Goal: Task Accomplishment & Management: Use online tool/utility

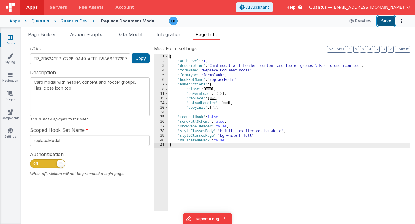
click at [384, 20] on button "Save" at bounding box center [386, 21] width 18 height 10
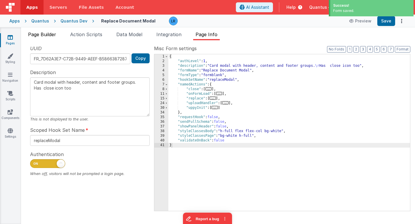
click at [51, 33] on span "Page Builder" at bounding box center [42, 35] width 28 height 6
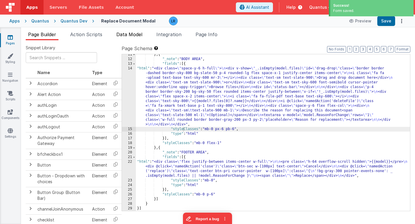
click at [138, 37] on li "Data Model" at bounding box center [129, 35] width 31 height 9
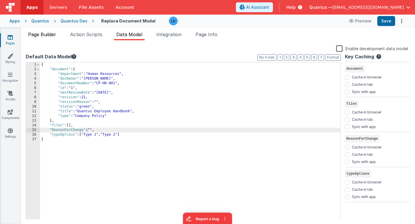
click at [46, 32] on span "Page Builder" at bounding box center [42, 35] width 28 height 6
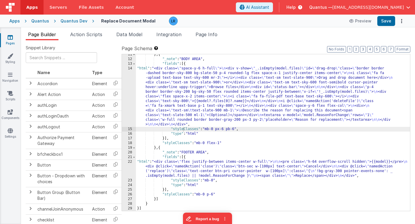
click at [215, 113] on div "} , { "_note" : "BODY AREA" , "fields" : [{ "html" : "<div class= \" space-y-6 …" at bounding box center [273, 135] width 274 height 166
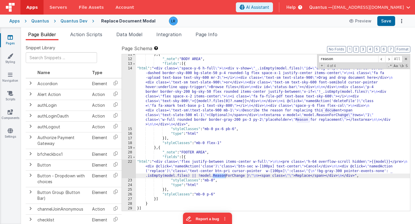
type input "reason"
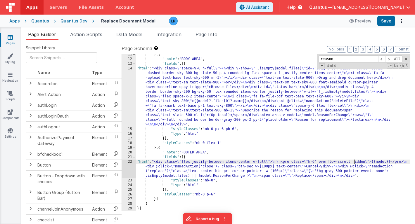
click at [354, 162] on div "} , { "_note" : "BODY AREA" , "fields" : [{ "html" : "<div class= \" space-y-6 …" at bounding box center [273, 135] width 274 height 166
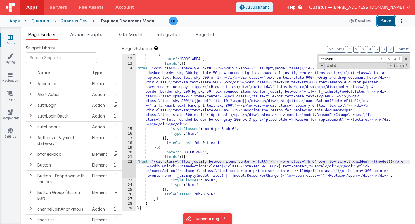
click at [387, 22] on button "Save" at bounding box center [386, 21] width 18 height 10
click at [210, 34] on span "Page Info" at bounding box center [207, 35] width 22 height 6
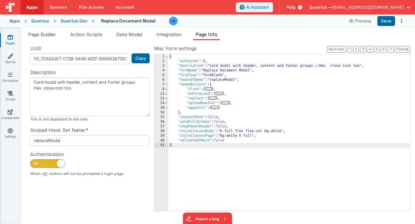
click at [214, 99] on span "..." at bounding box center [213, 98] width 6 height 3
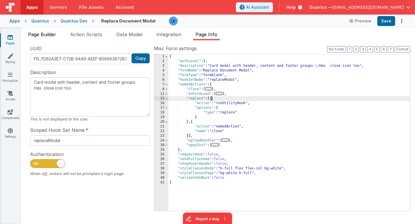
click at [49, 32] on span "Page Builder" at bounding box center [42, 35] width 28 height 6
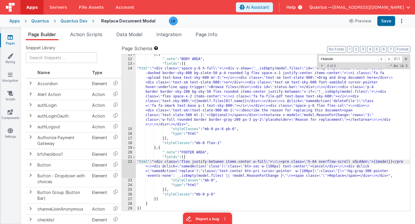
click at [356, 162] on div "} , { "_note" : "BODY AREA" , "fields" : [{ "html" : "<div class= \" space-y-6 …" at bounding box center [273, 135] width 274 height 166
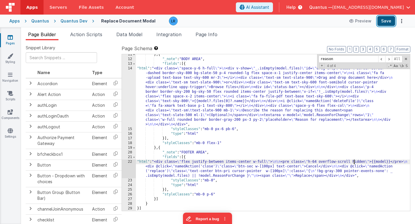
click at [388, 23] on button "Save" at bounding box center [386, 21] width 18 height 10
click at [357, 6] on span "[EMAIL_ADDRESS][DOMAIN_NAME]" at bounding box center [368, 7] width 72 height 6
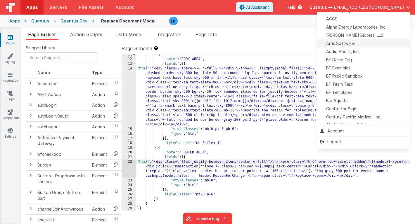
scroll to position [8, 0]
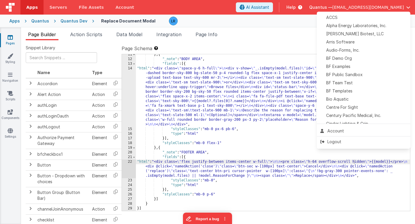
click at [263, 36] on button at bounding box center [207, 112] width 415 height 224
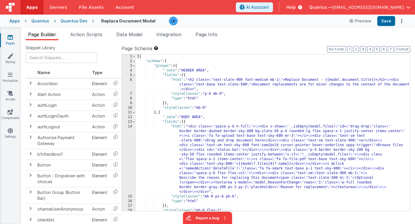
click at [332, 7] on span "Quantus —" at bounding box center [320, 7] width 23 height 6
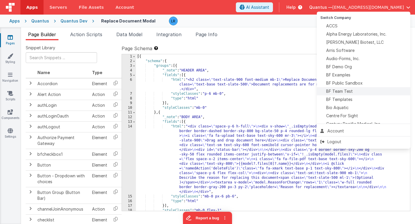
click at [329, 89] on span "BF Team Test" at bounding box center [339, 92] width 27 height 6
